Goal: Find specific page/section: Find specific page/section

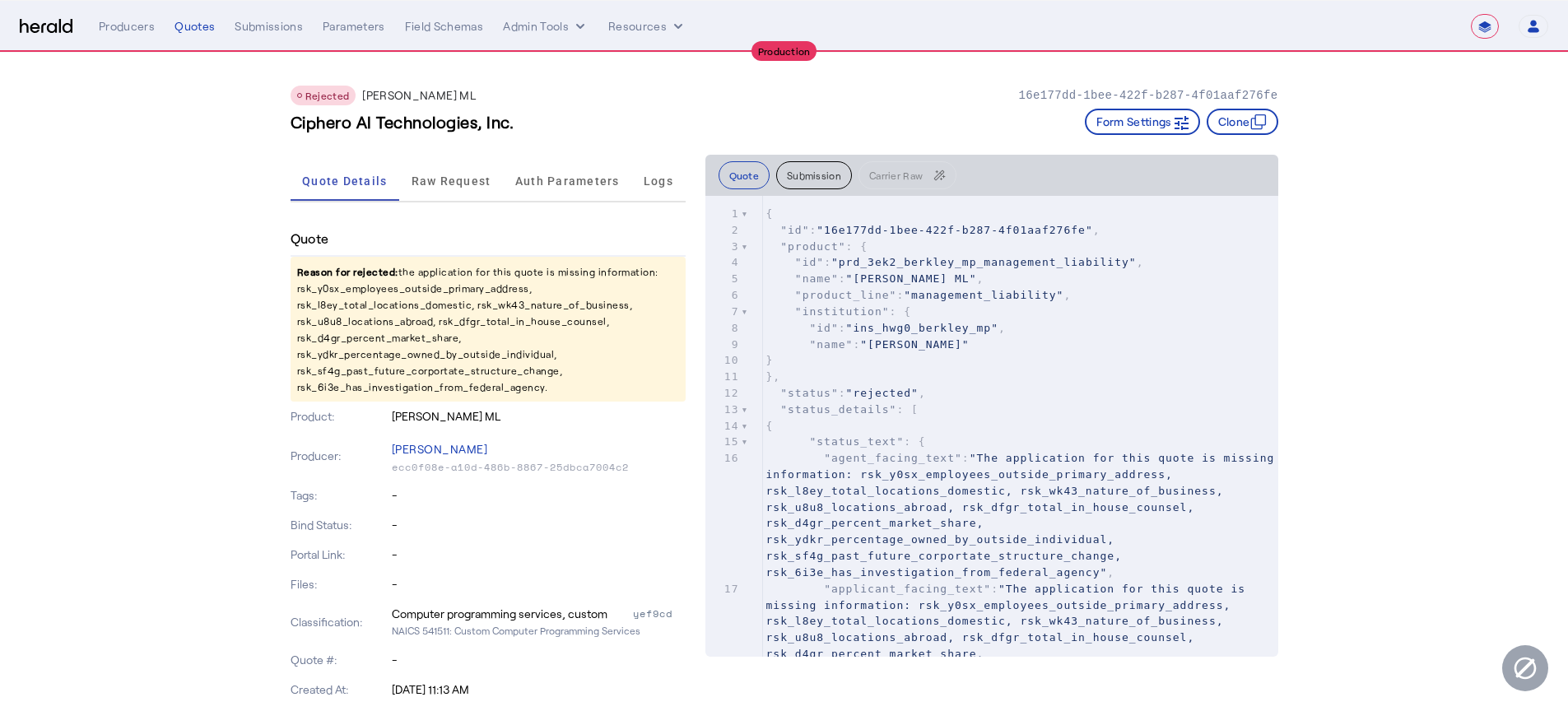
select select "**********"
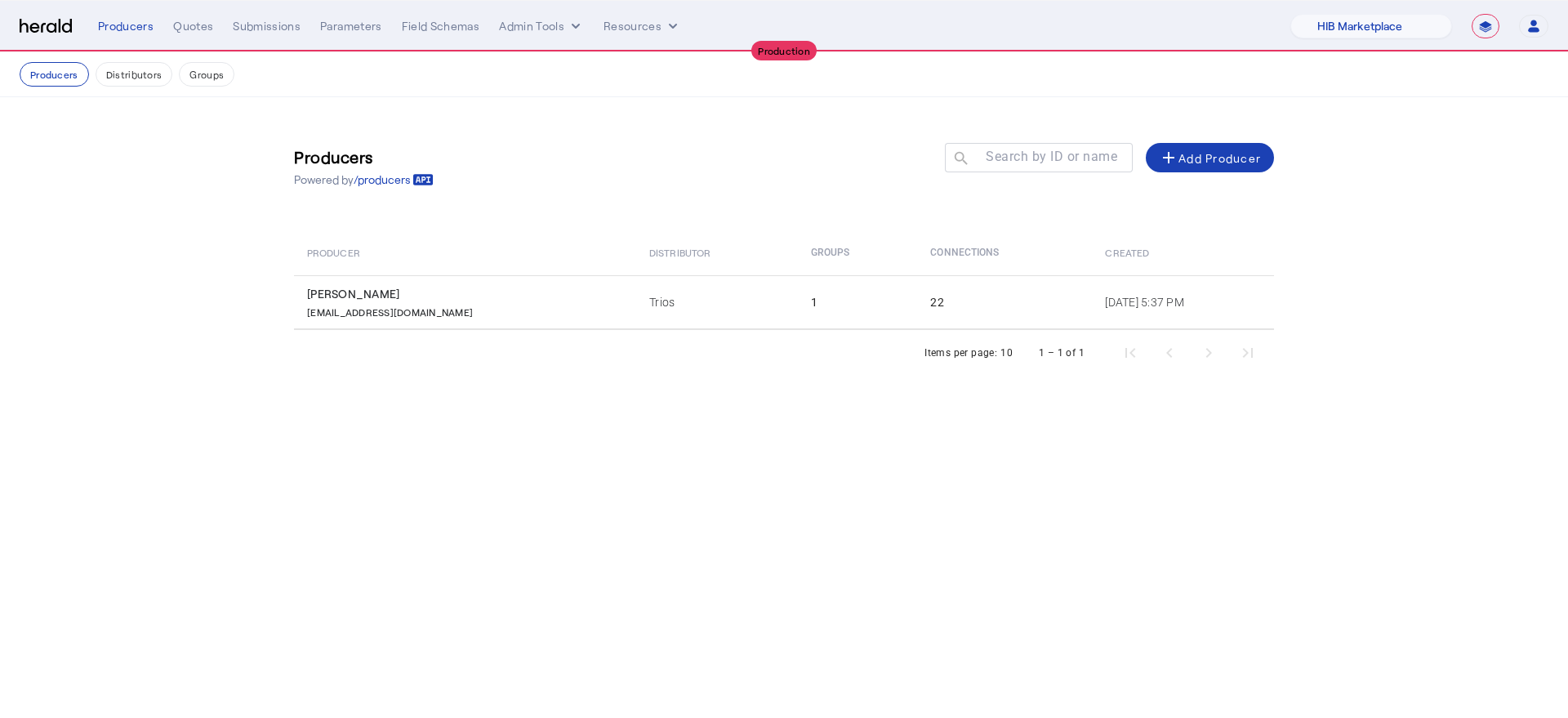
select select "pfm_a9p2_hib_marketplace"
select select "**********"
click at [140, 26] on div "Producers" at bounding box center [126, 26] width 56 height 17
click at [1353, 25] on select "1Fort Affinity Risk [PERSON_NAME] [PERSON_NAME] CRC Campus Coverage Citadel Fif…" at bounding box center [1372, 26] width 162 height 24
click at [1291, 14] on select "1Fort Affinity Risk [PERSON_NAME] [PERSON_NAME] CRC Campus Coverage Citadel Fif…" at bounding box center [1372, 26] width 162 height 24
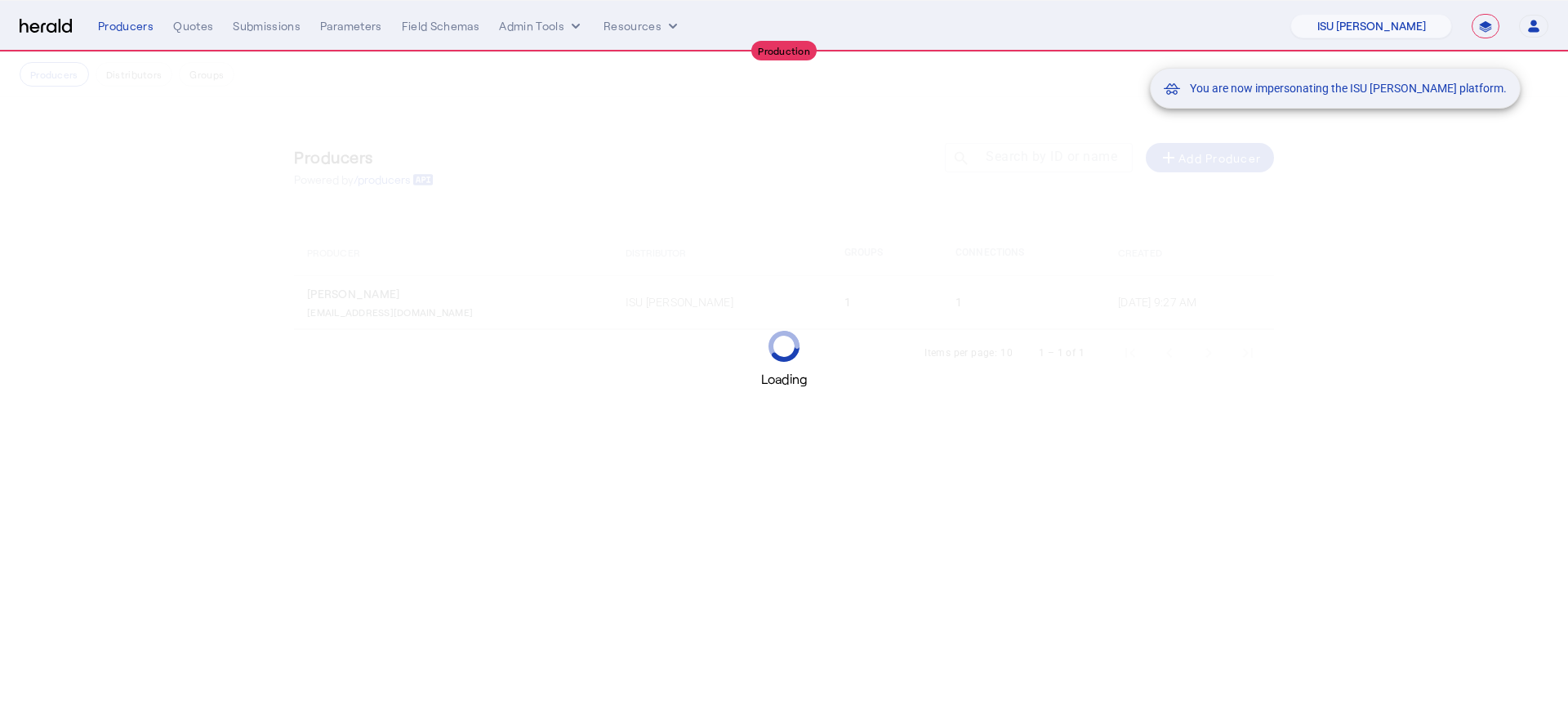
click at [1360, 23] on mat-snack-bar-container "You are now impersonating the ISU [PERSON_NAME] platform." at bounding box center [1376, 27] width 371 height 41
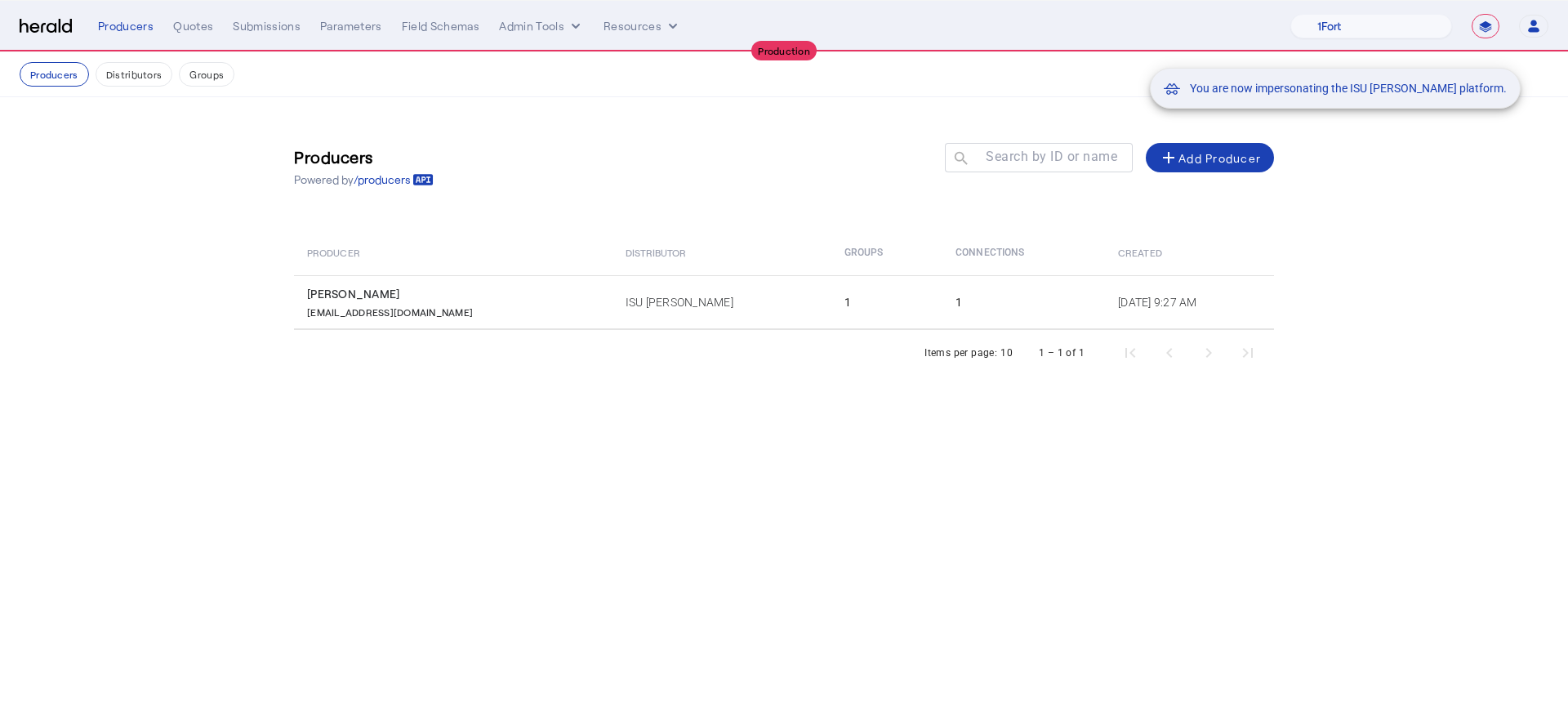
click at [1353, 27] on mat-snack-bar-container "You are now impersonating the ISU [PERSON_NAME] platform." at bounding box center [1376, 27] width 371 height 41
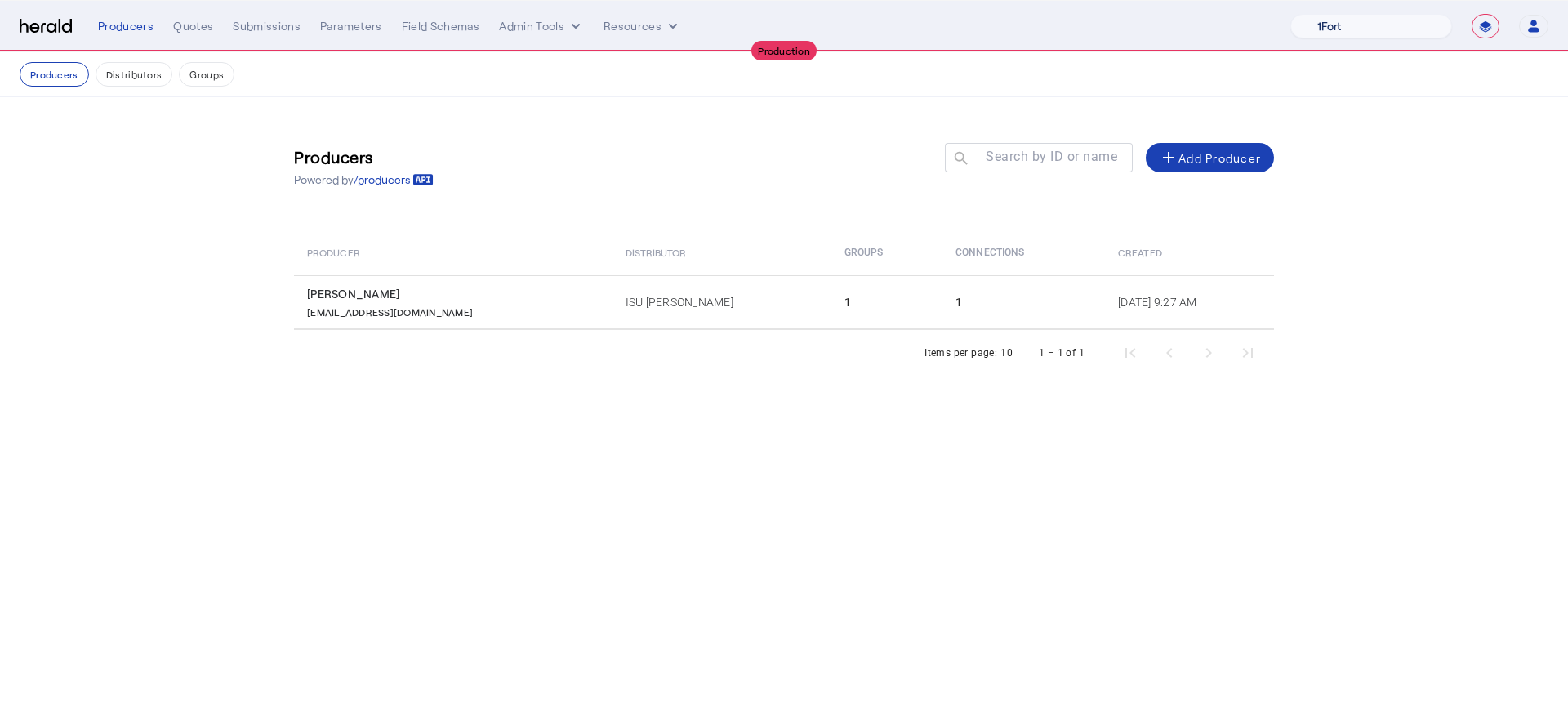
click at [1344, 27] on select "1Fort Affinity Risk [PERSON_NAME] [PERSON_NAME] CRC Campus Coverage Citadel Fif…" at bounding box center [1372, 26] width 162 height 24
select select "pfm_26eq_USI"
click at [1291, 14] on select "1Fort Affinity Risk [PERSON_NAME] [PERSON_NAME] CRC Campus Coverage Citadel Fif…" at bounding box center [1372, 26] width 162 height 24
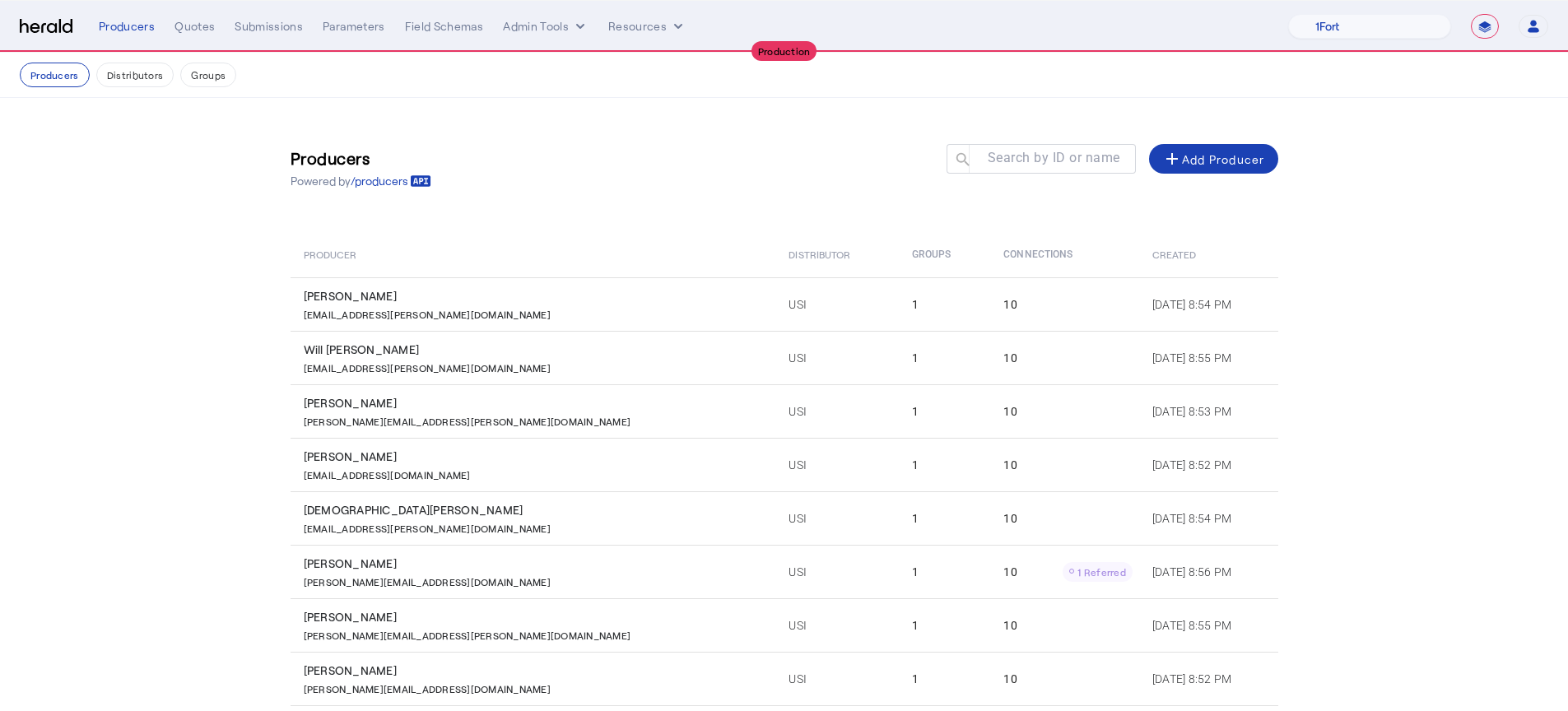
click at [446, 35] on div "**********" at bounding box center [824, 26] width 1450 height 25
click at [448, 33] on div "Field Schemas" at bounding box center [445, 26] width 79 height 17
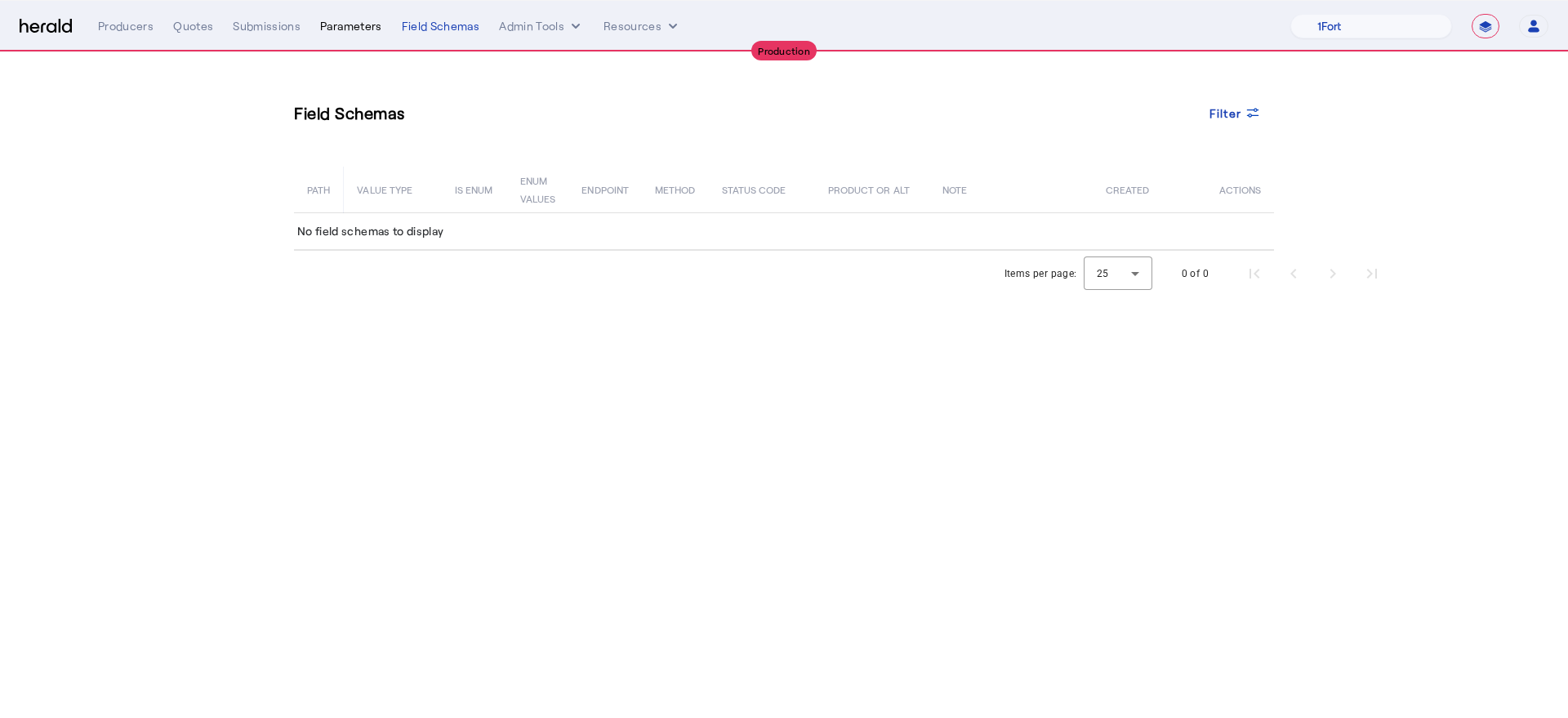
click at [321, 21] on div "Parameters" at bounding box center [351, 26] width 62 height 17
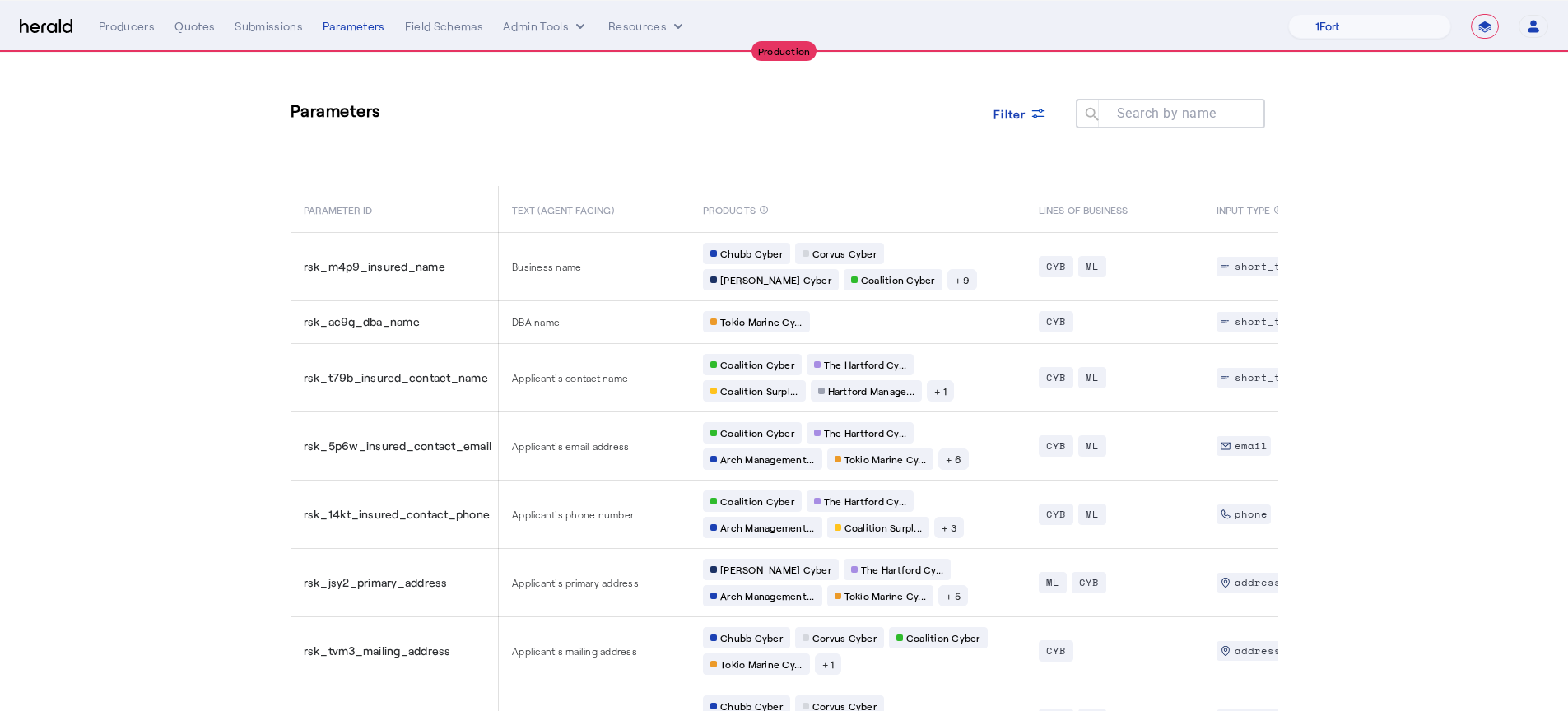
click at [1207, 119] on mat-label "Search by name" at bounding box center [1167, 113] width 100 height 16
click at [1207, 119] on input "Search by name" at bounding box center [1178, 113] width 148 height 20
type input "*******"
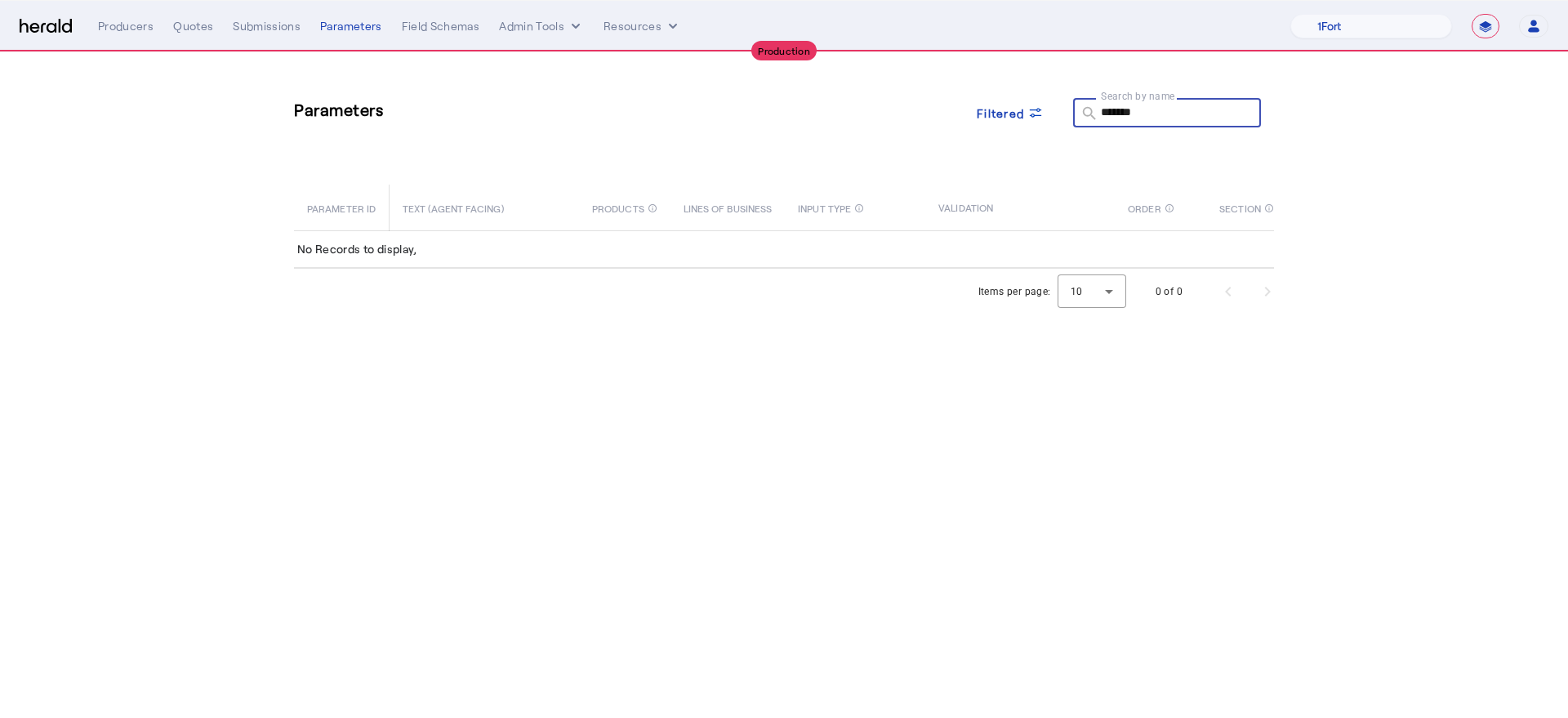
click at [1102, 115] on input "*******" at bounding box center [1174, 112] width 147 height 20
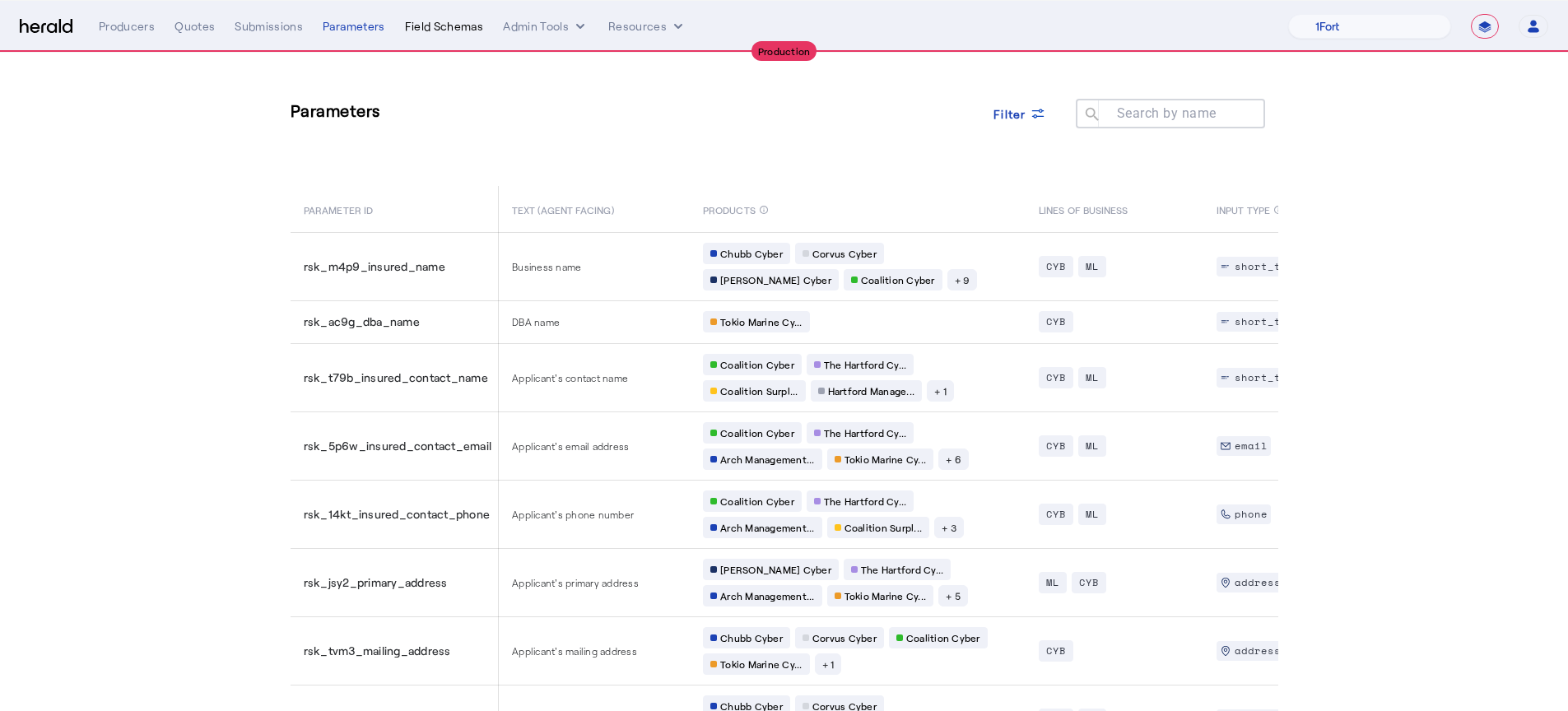
click at [420, 24] on div "Field Schemas" at bounding box center [445, 26] width 79 height 17
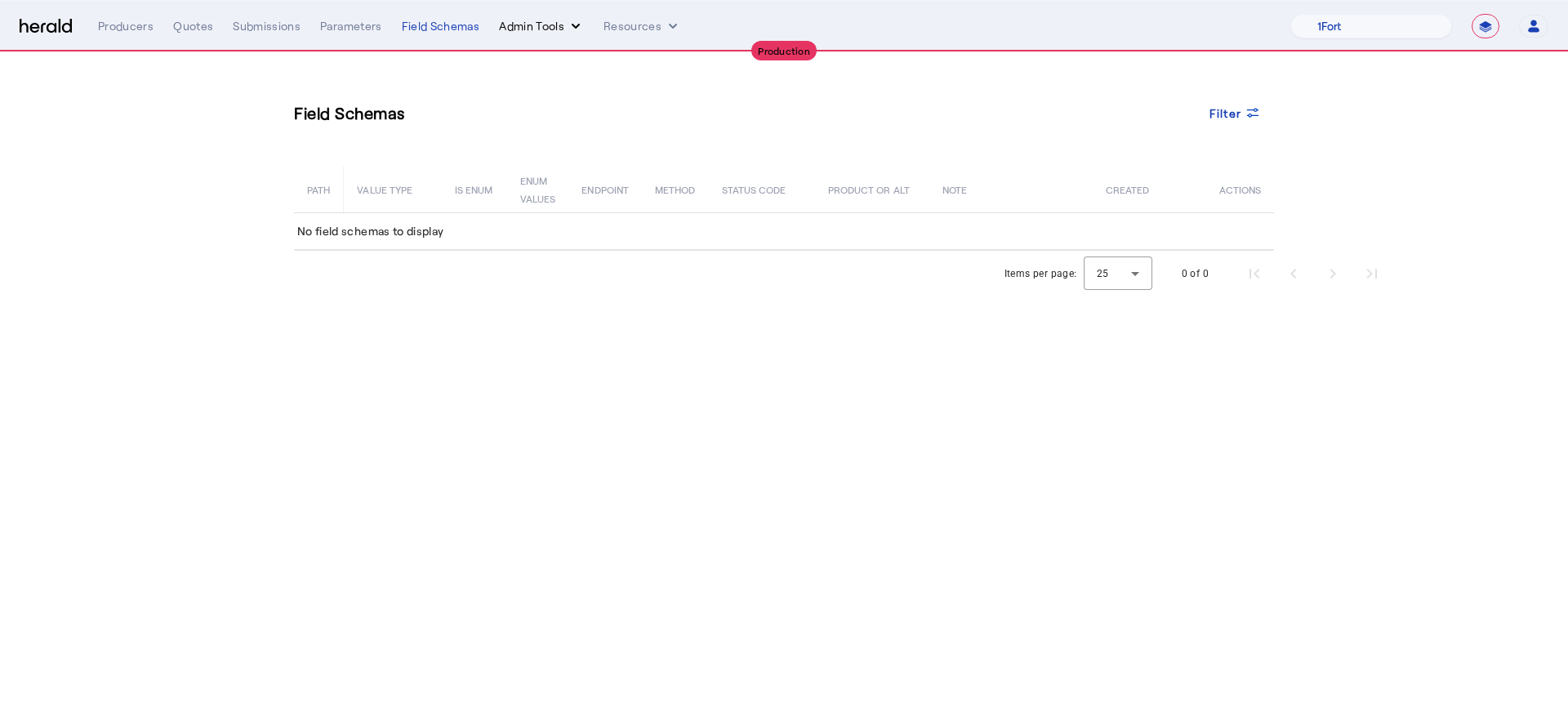
click at [552, 31] on button "Admin Tools" at bounding box center [542, 26] width 85 height 17
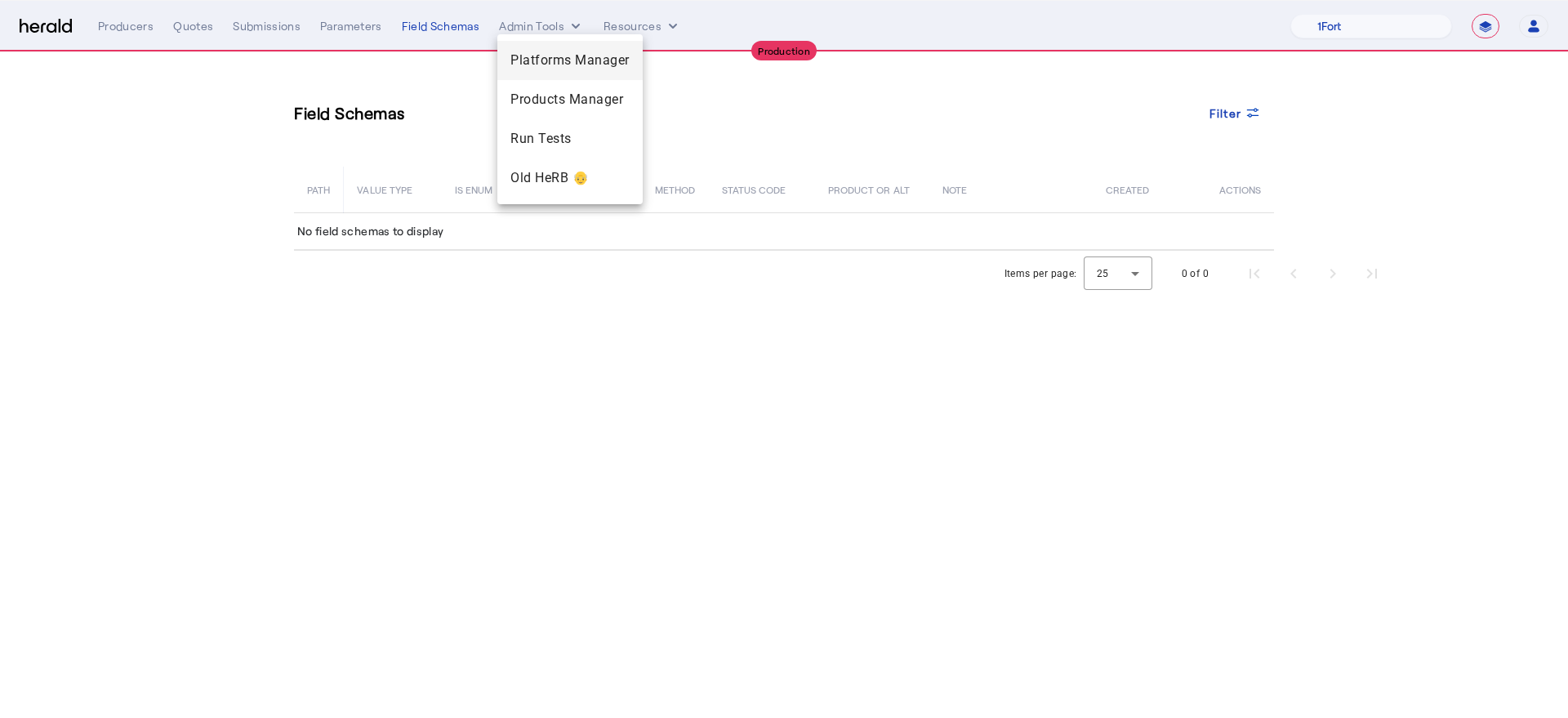
click at [553, 55] on span "Platforms Manager" at bounding box center [570, 60] width 119 height 20
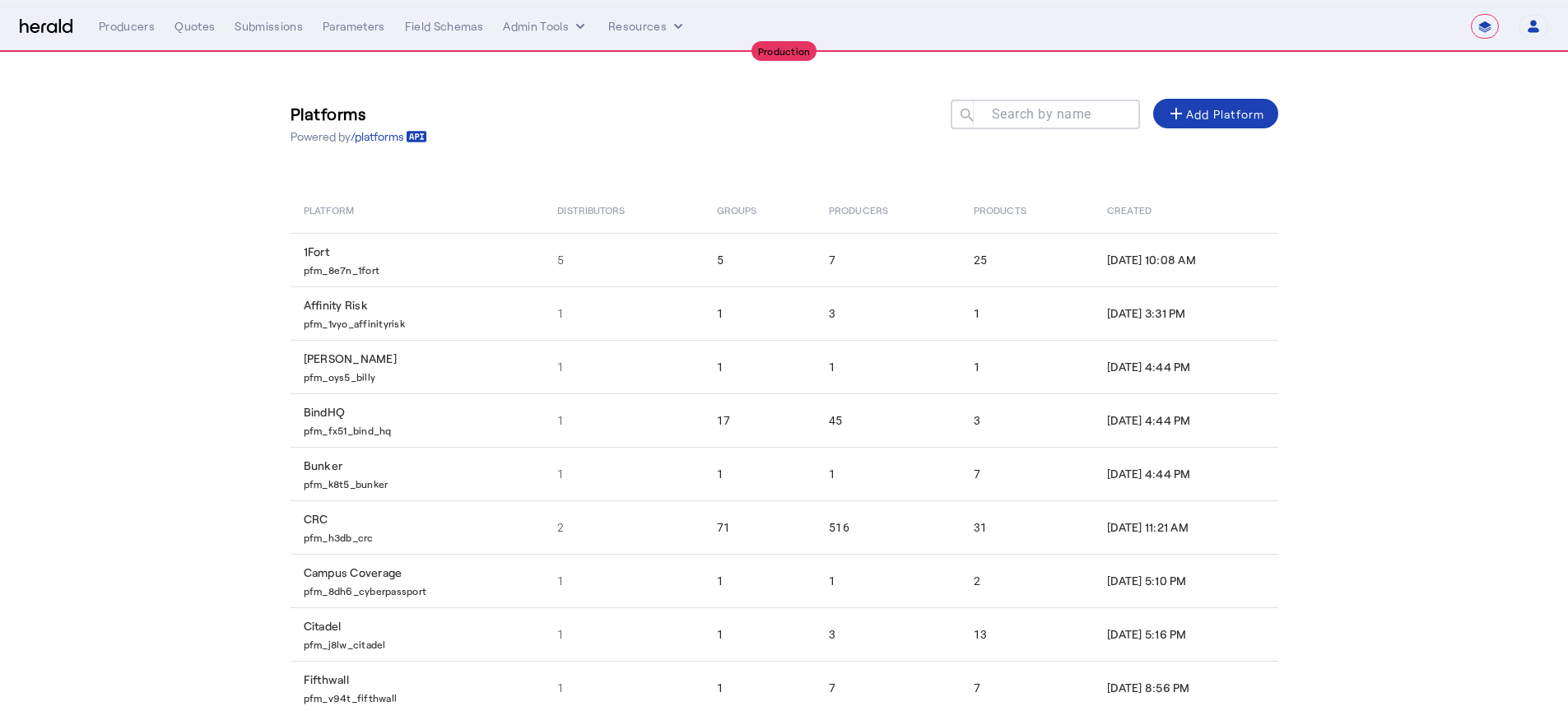
click at [1013, 106] on mat-label "Search by name" at bounding box center [1042, 114] width 100 height 16
click at [1013, 106] on input "Search by name" at bounding box center [1052, 113] width 148 height 20
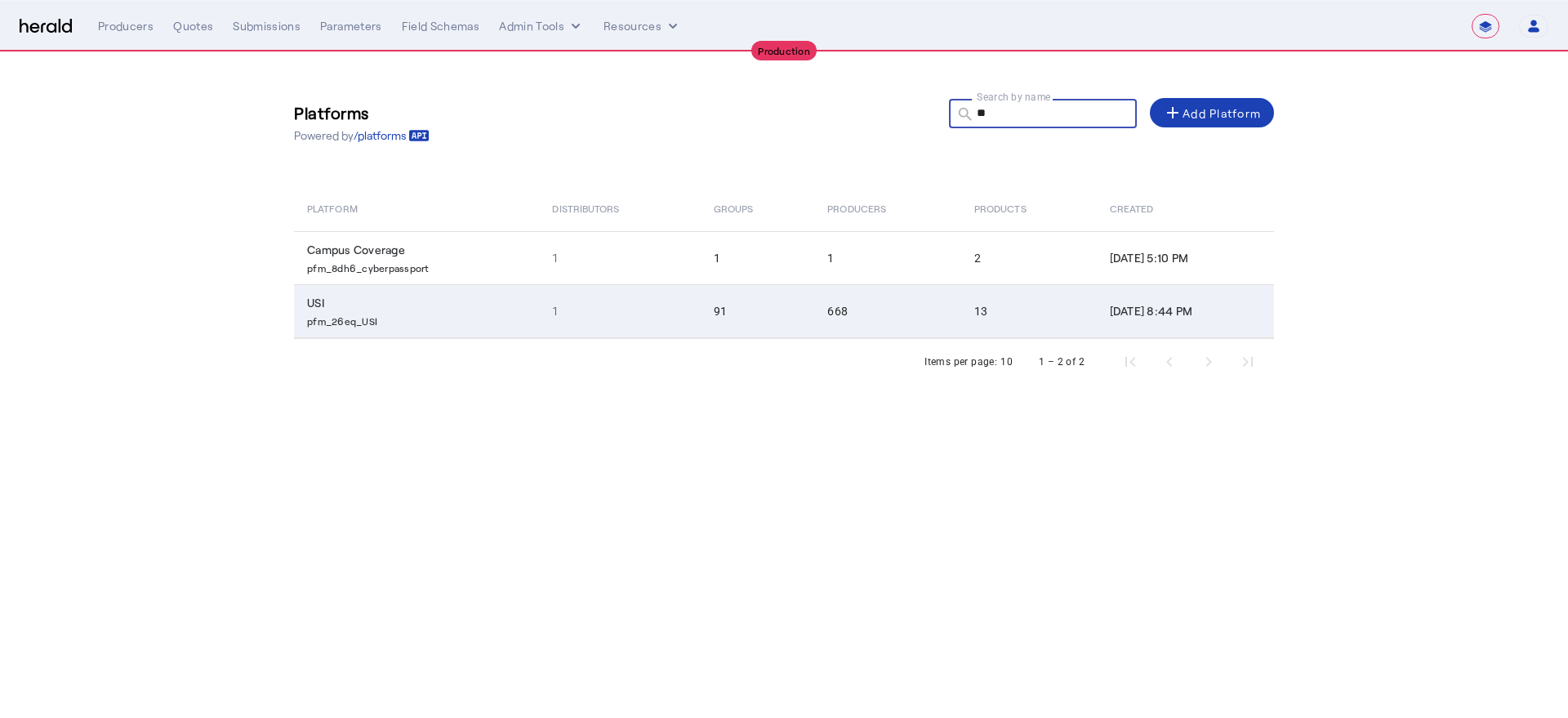
type input "**"
click at [854, 308] on td "668" at bounding box center [887, 311] width 147 height 54
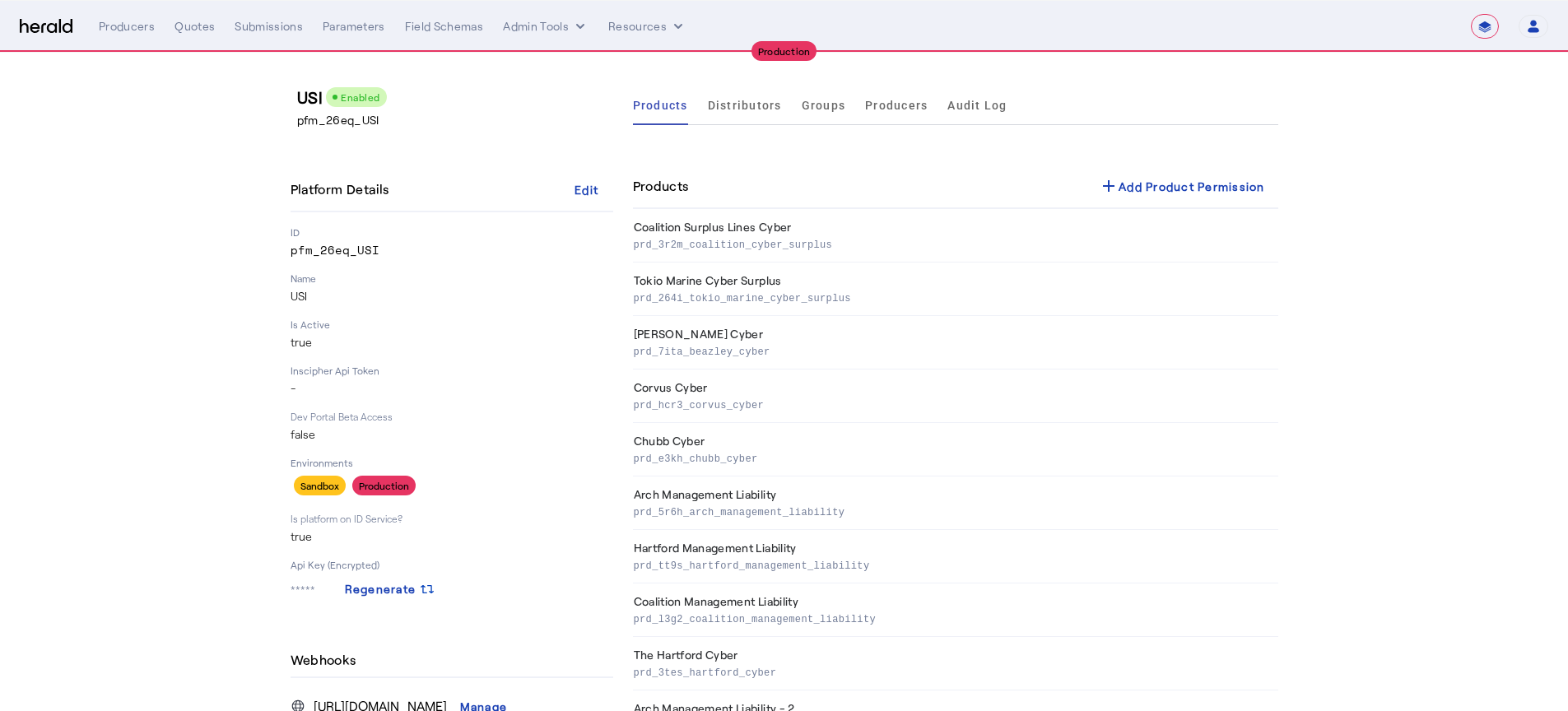
click at [938, 105] on ul "Products Distributors Groups Producers Audit Log" at bounding box center [820, 105] width 375 height 39
click at [998, 105] on span "Audit Log" at bounding box center [977, 105] width 60 height 11
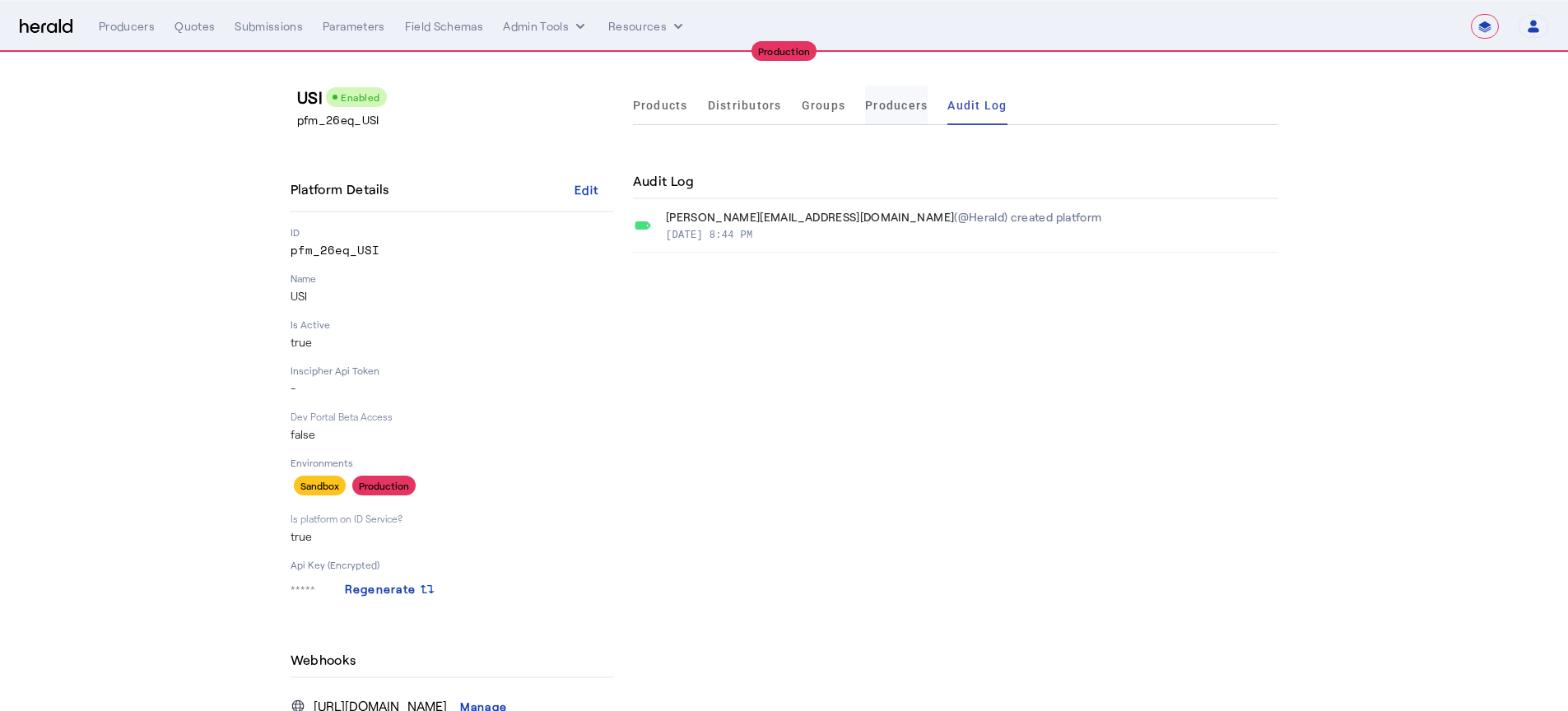
click at [920, 104] on span "Producers" at bounding box center [896, 105] width 62 height 11
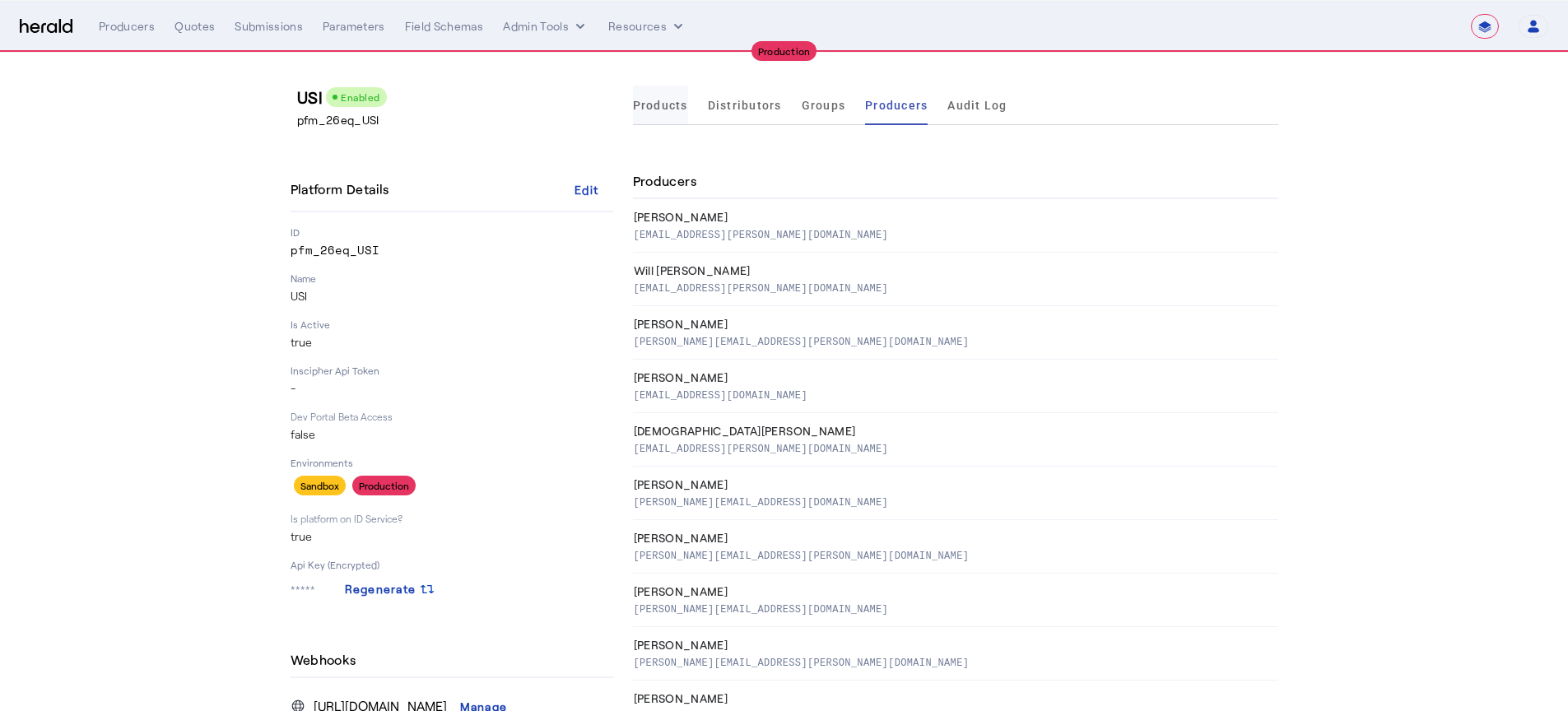
click at [678, 112] on span "Products" at bounding box center [660, 105] width 55 height 39
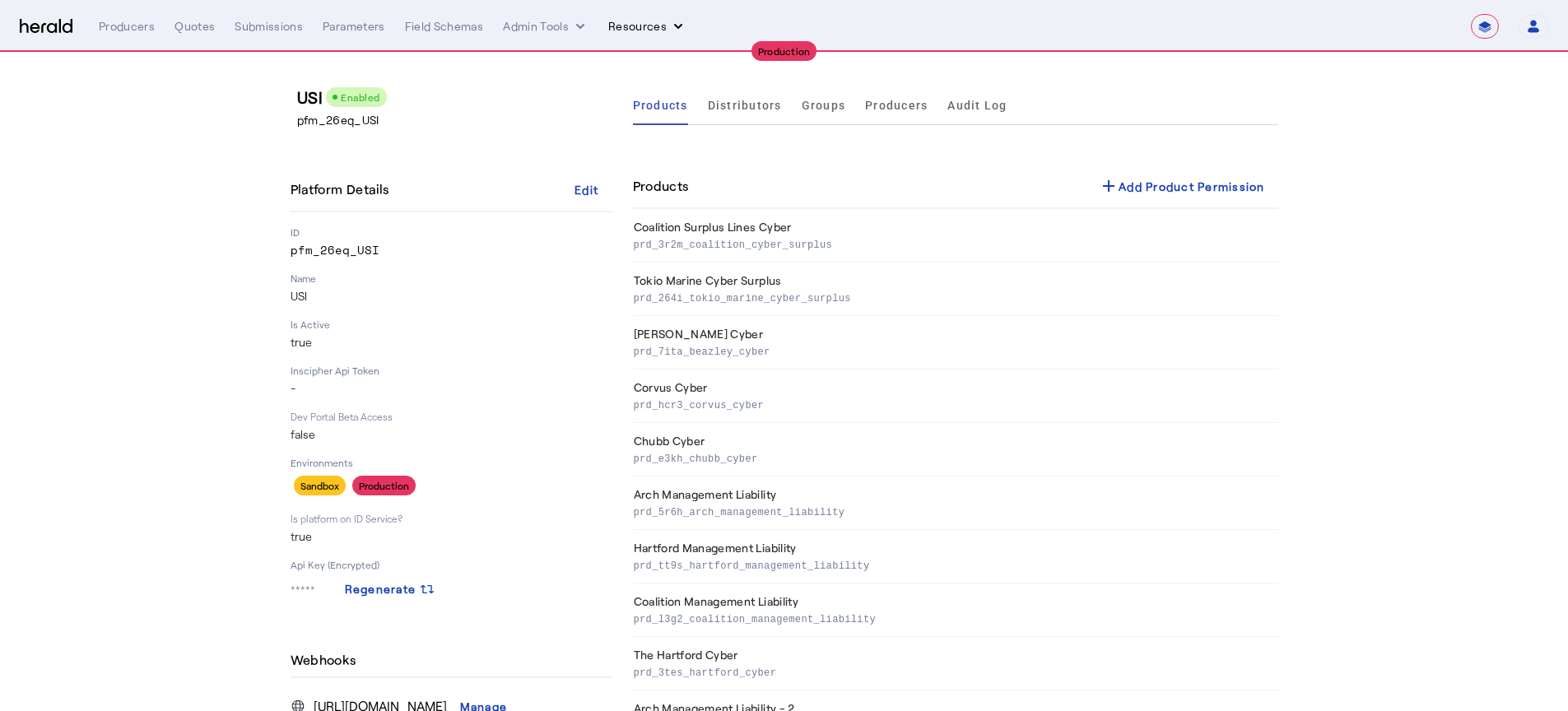
click at [642, 21] on button "Resources" at bounding box center [647, 26] width 78 height 17
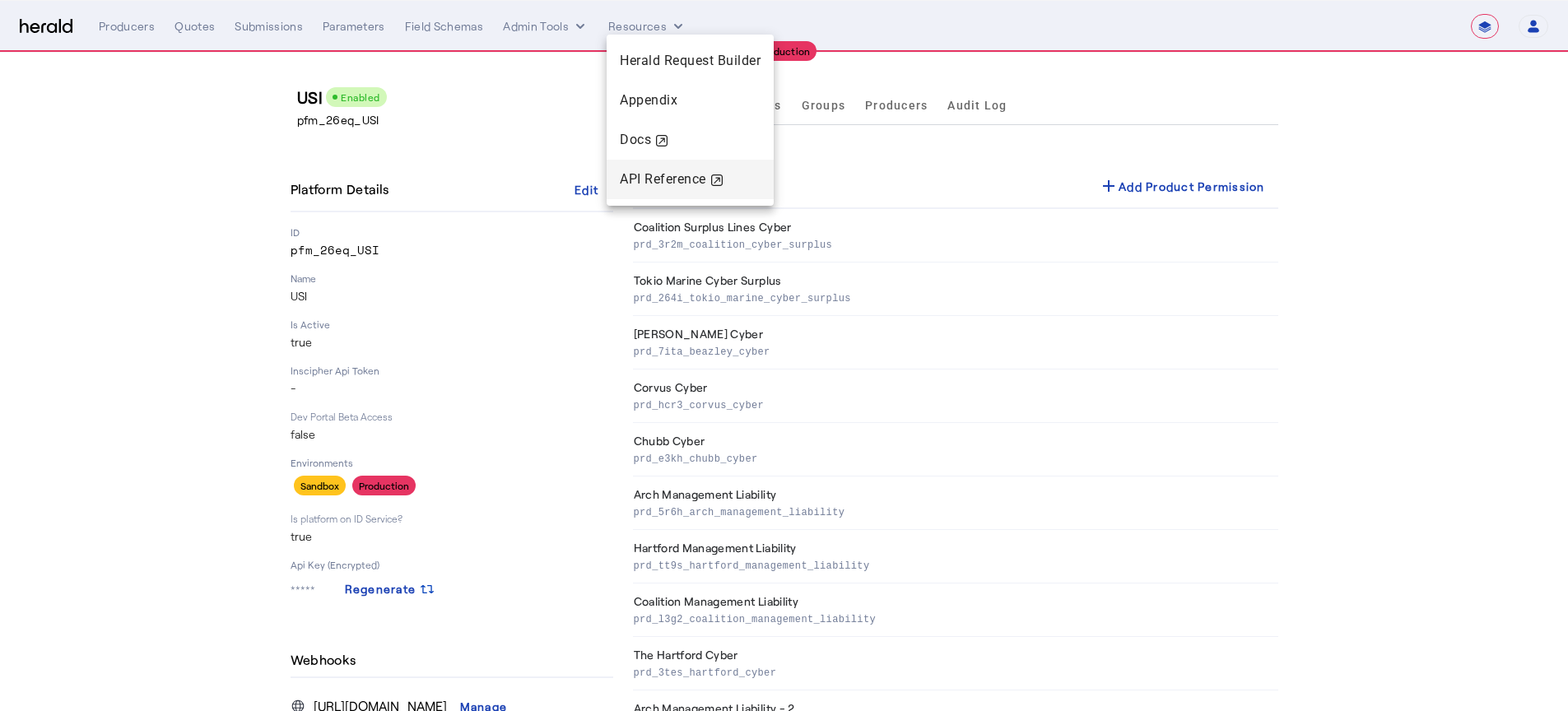
click at [669, 178] on div "API Reference" at bounding box center [690, 180] width 141 height 20
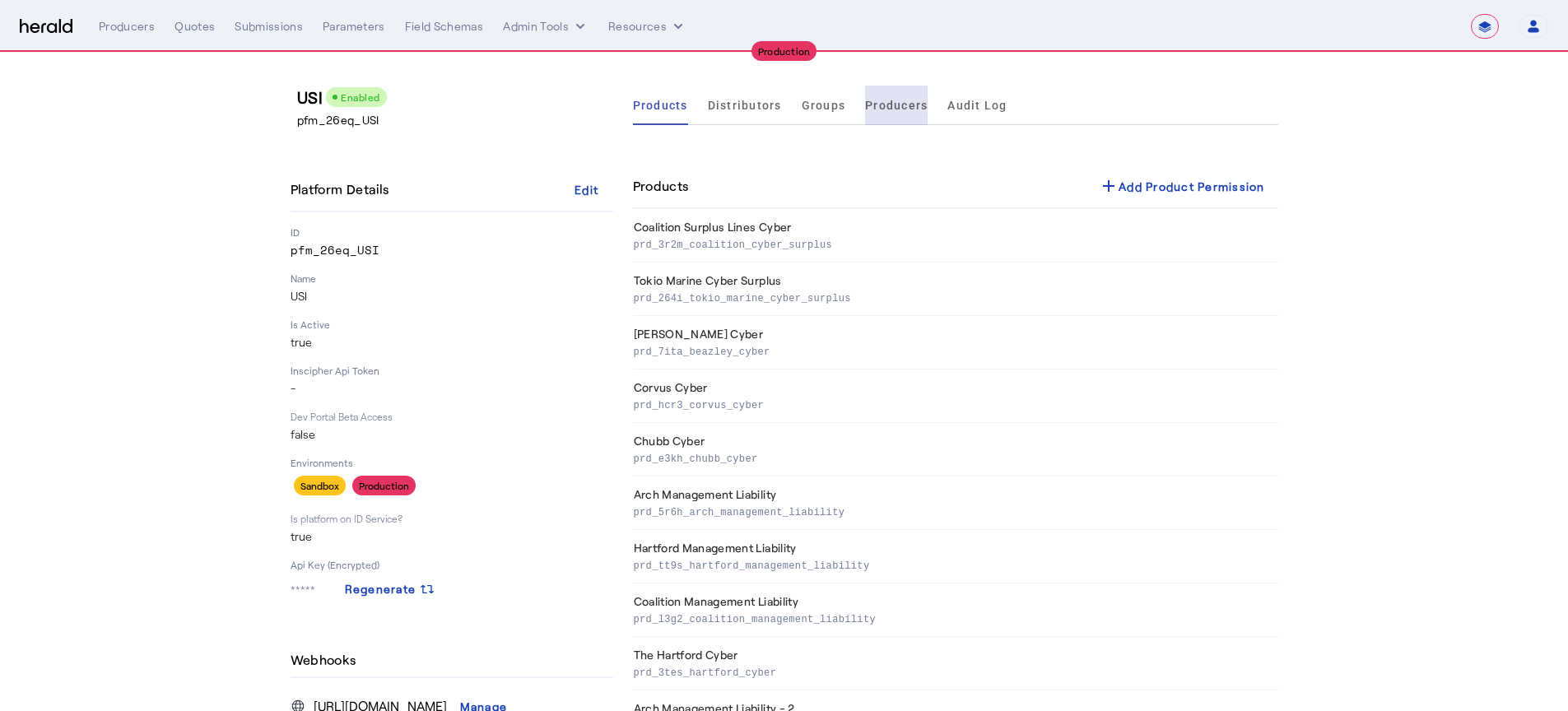
click at [920, 116] on span "Producers" at bounding box center [896, 105] width 62 height 39
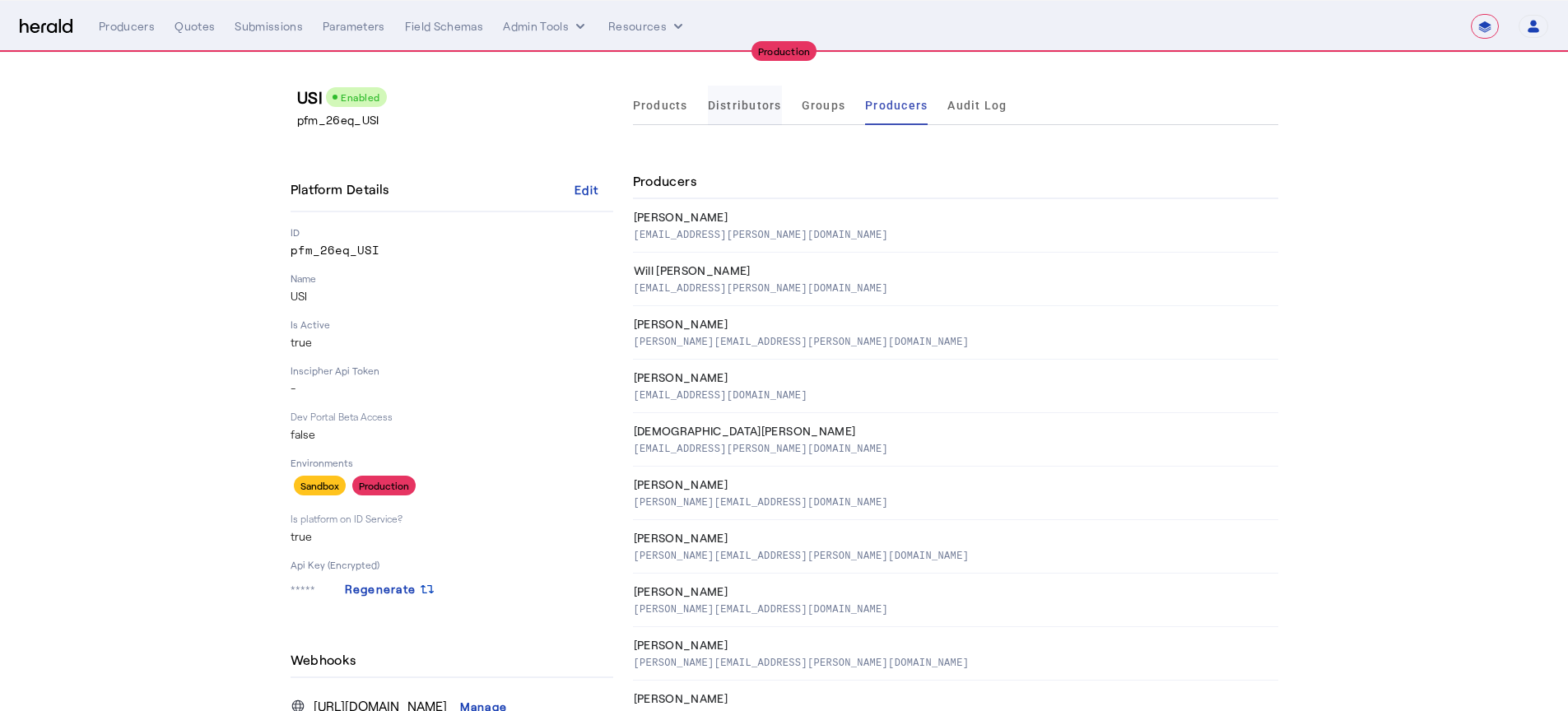
click at [723, 107] on span "Distributors" at bounding box center [745, 105] width 74 height 11
